Goal: Information Seeking & Learning: Understand process/instructions

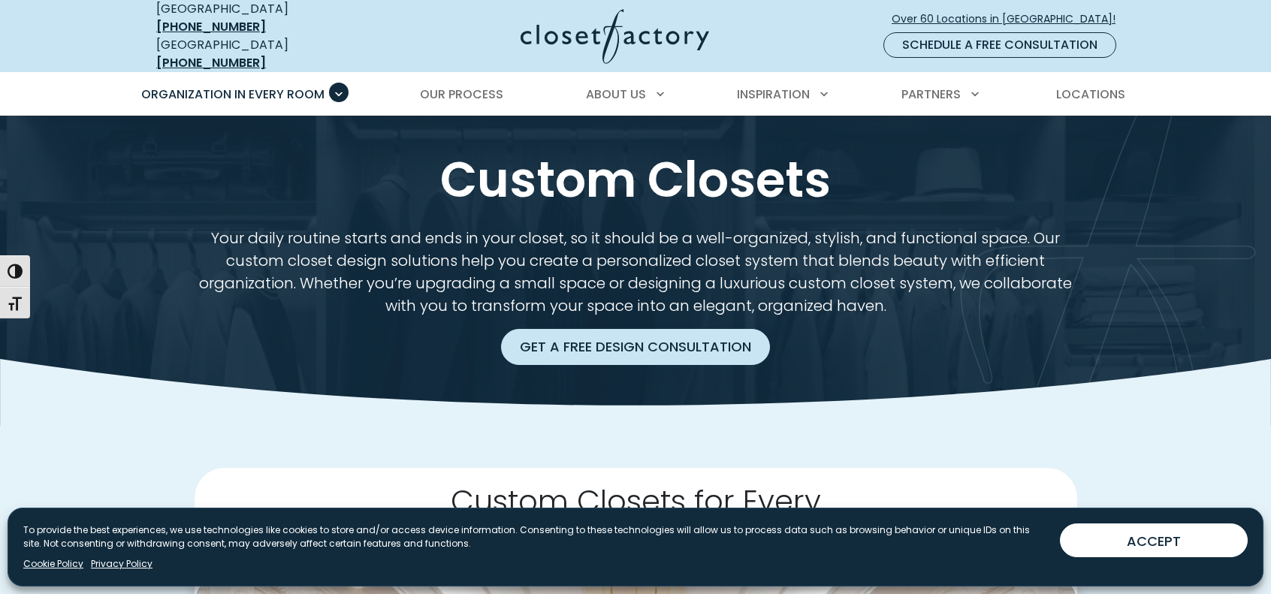
click at [689, 346] on link "Get a Free Design Consultation" at bounding box center [635, 347] width 269 height 36
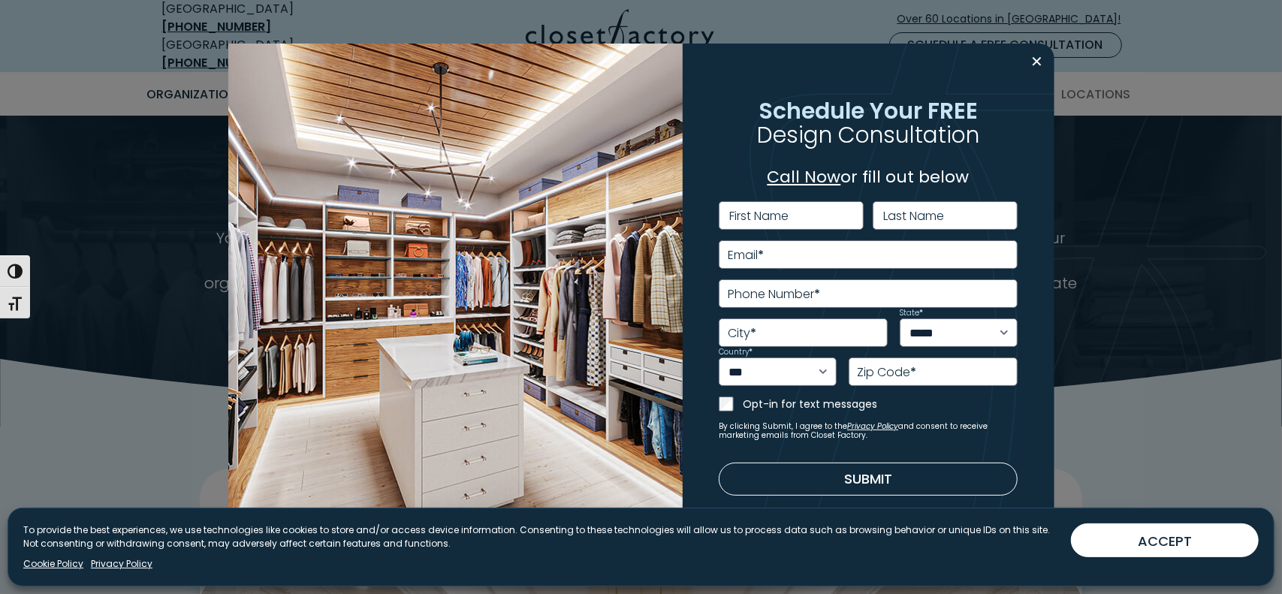
click at [1021, 59] on div "**********" at bounding box center [869, 297] width 372 height 507
click at [1038, 69] on button "Close modal" at bounding box center [1038, 62] width 22 height 24
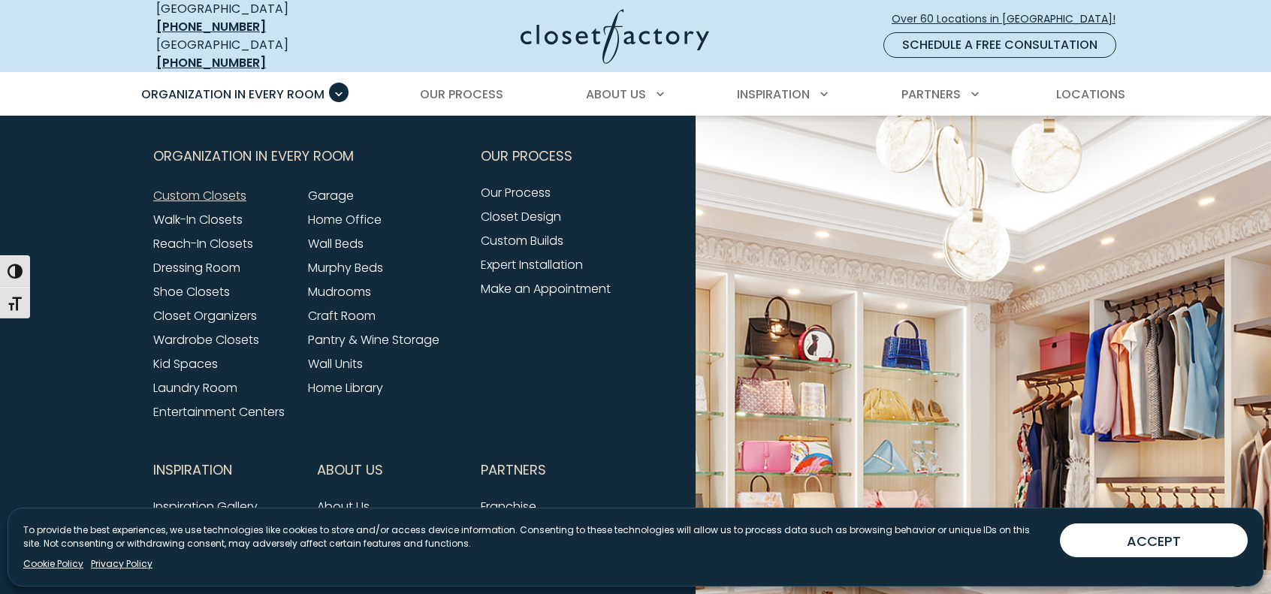
scroll to position [4878, 0]
click at [542, 210] on link "Closet Design" at bounding box center [521, 218] width 80 height 17
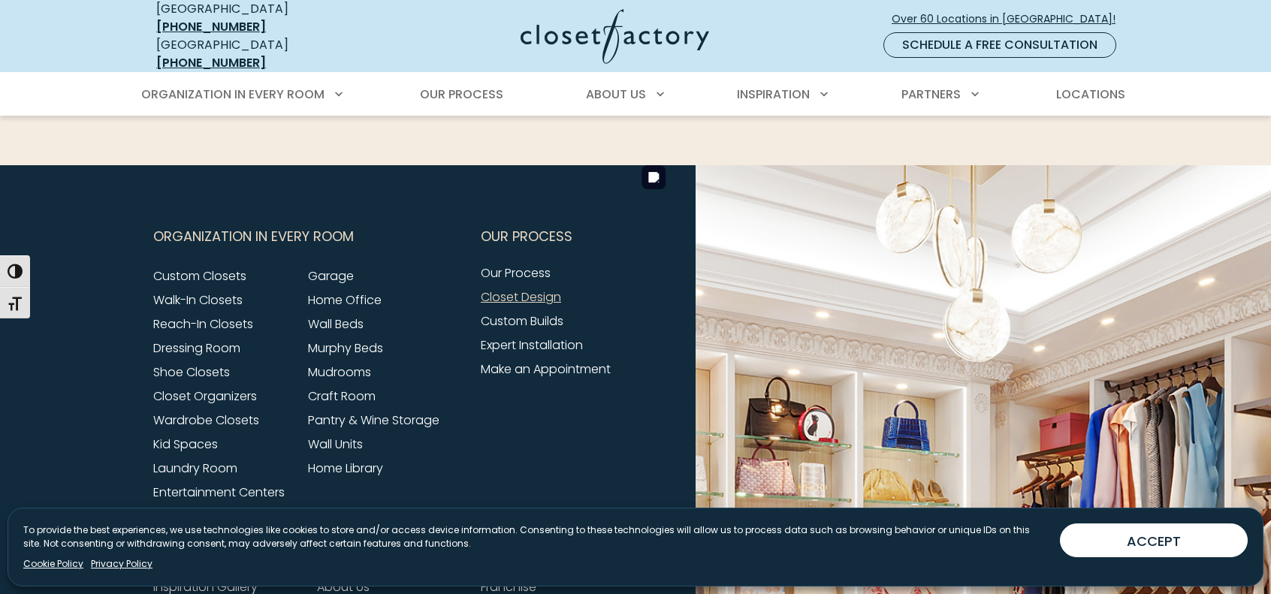
scroll to position [2178, 0]
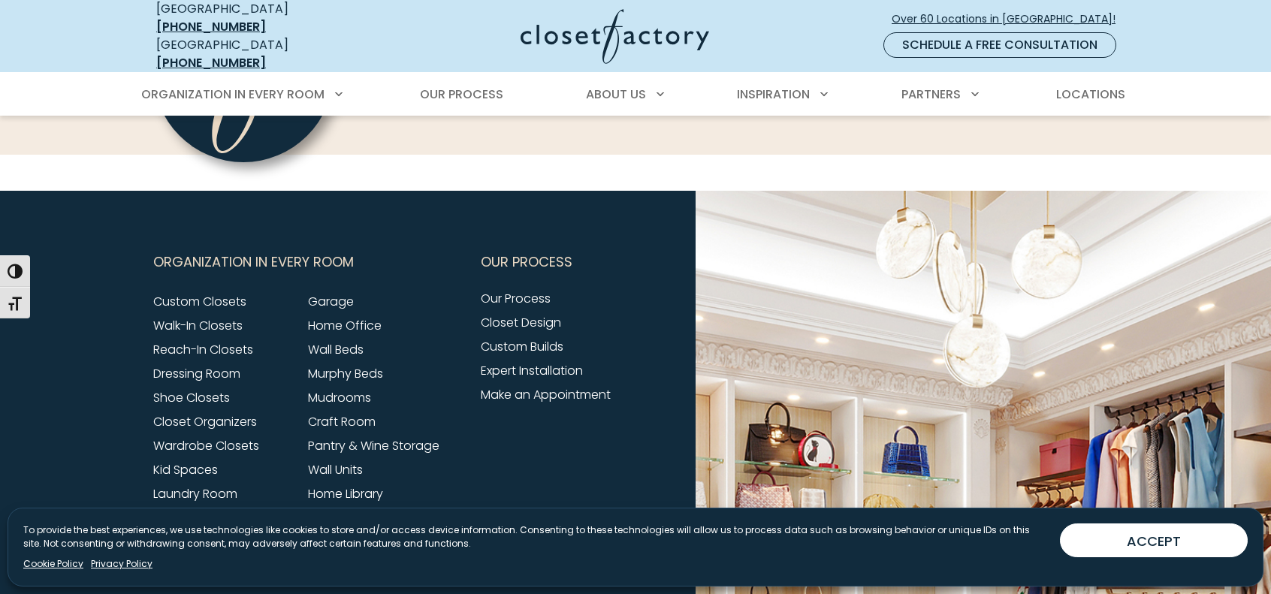
scroll to position [5934, 0]
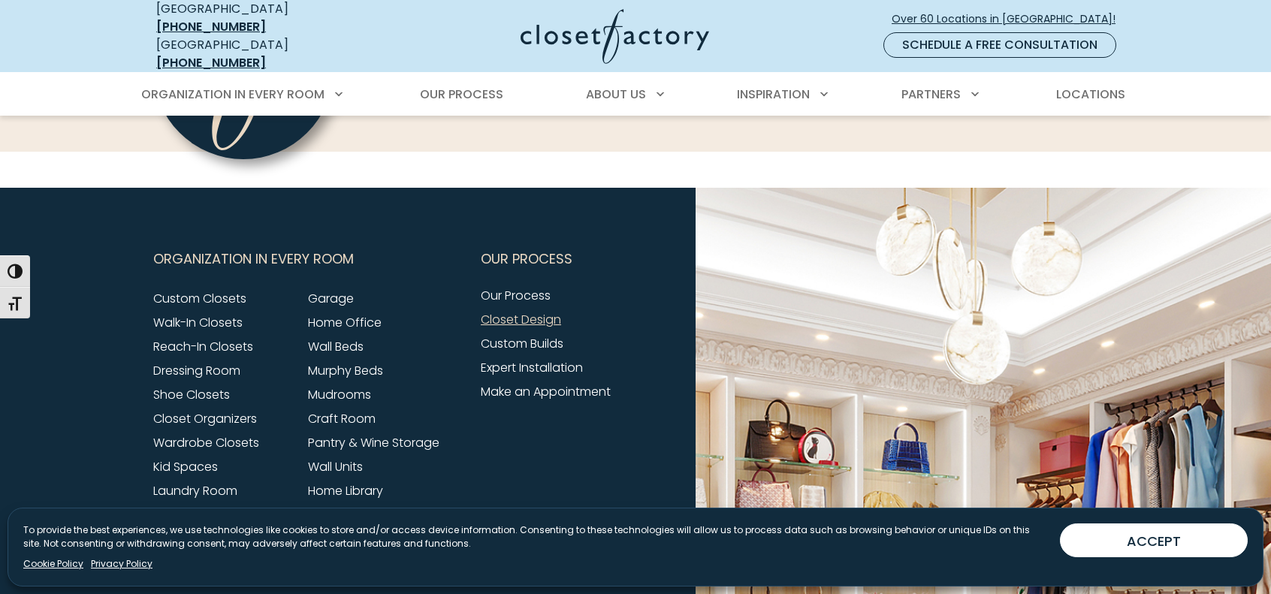
click at [526, 311] on link "Closet Design" at bounding box center [521, 319] width 80 height 17
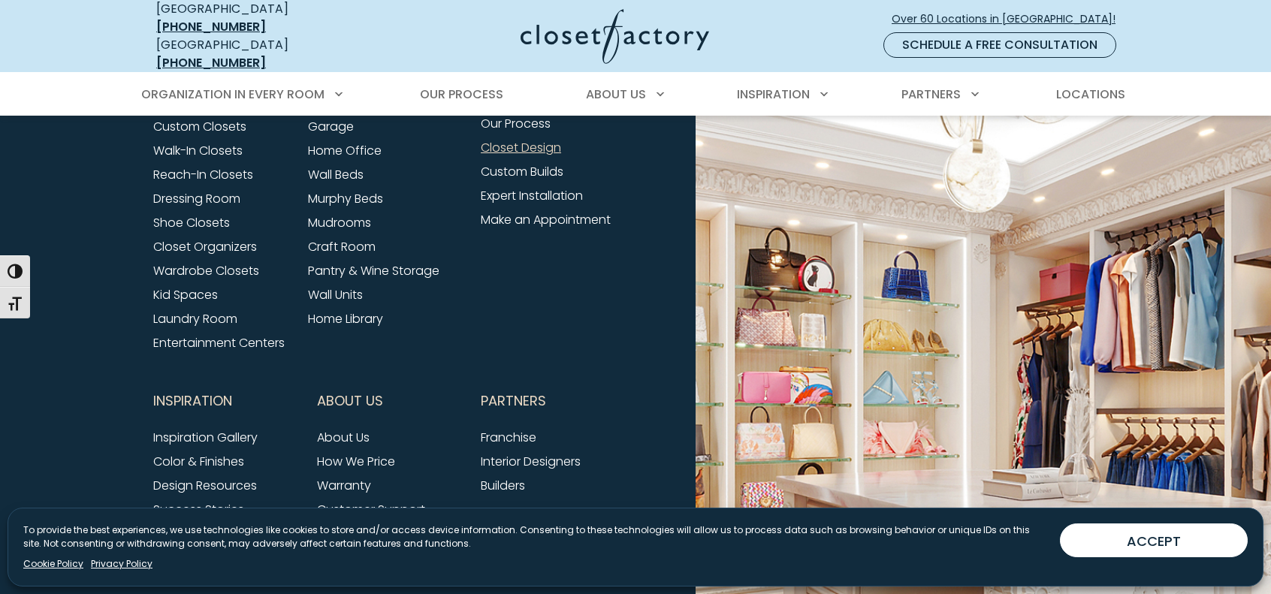
scroll to position [2328, 0]
